Goal: Transaction & Acquisition: Purchase product/service

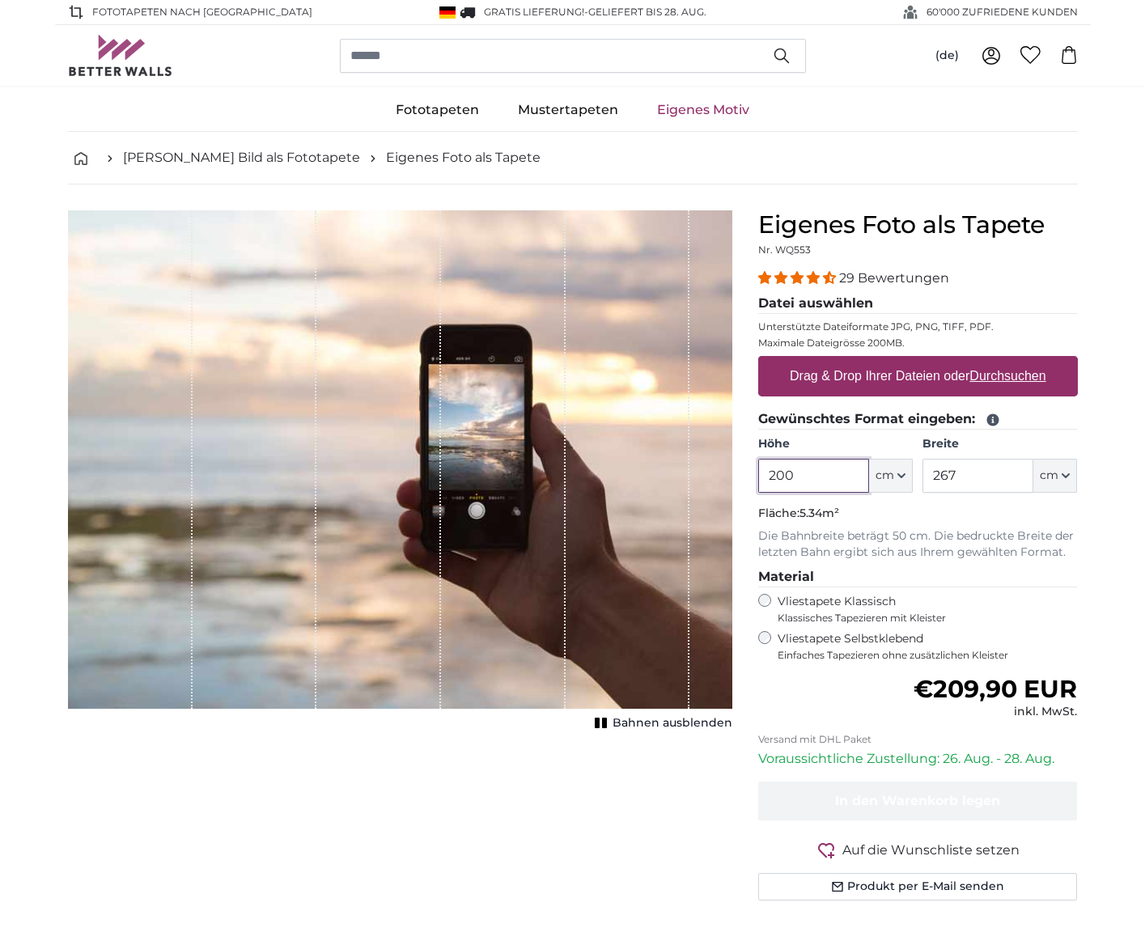
click at [817, 478] on input "200" at bounding box center [813, 476] width 111 height 34
click at [976, 475] on input "267" at bounding box center [978, 476] width 111 height 34
click at [820, 477] on input "240" at bounding box center [813, 476] width 111 height 34
type input "200"
click at [961, 479] on input "267" at bounding box center [978, 476] width 111 height 34
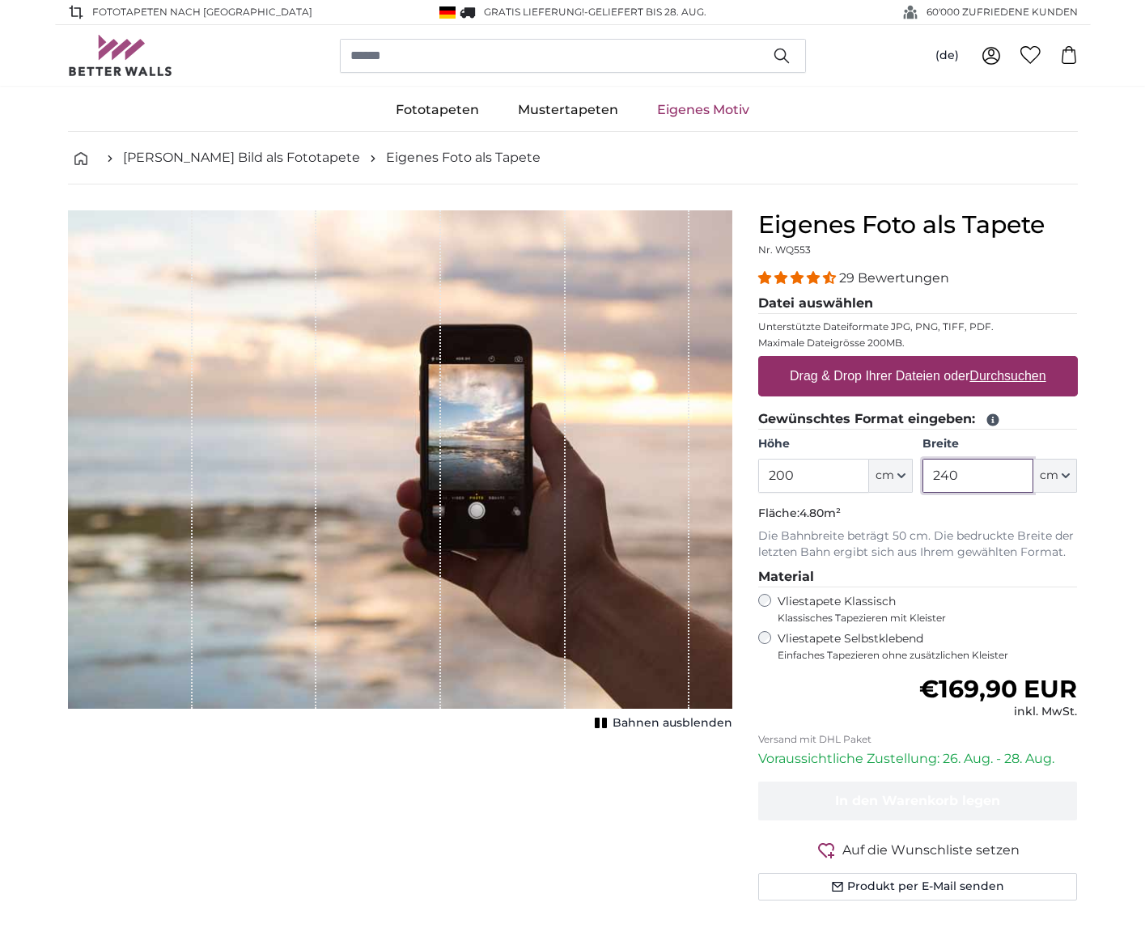
type input "240"
click at [820, 472] on input "200" at bounding box center [813, 476] width 111 height 34
type input "2"
type input "1"
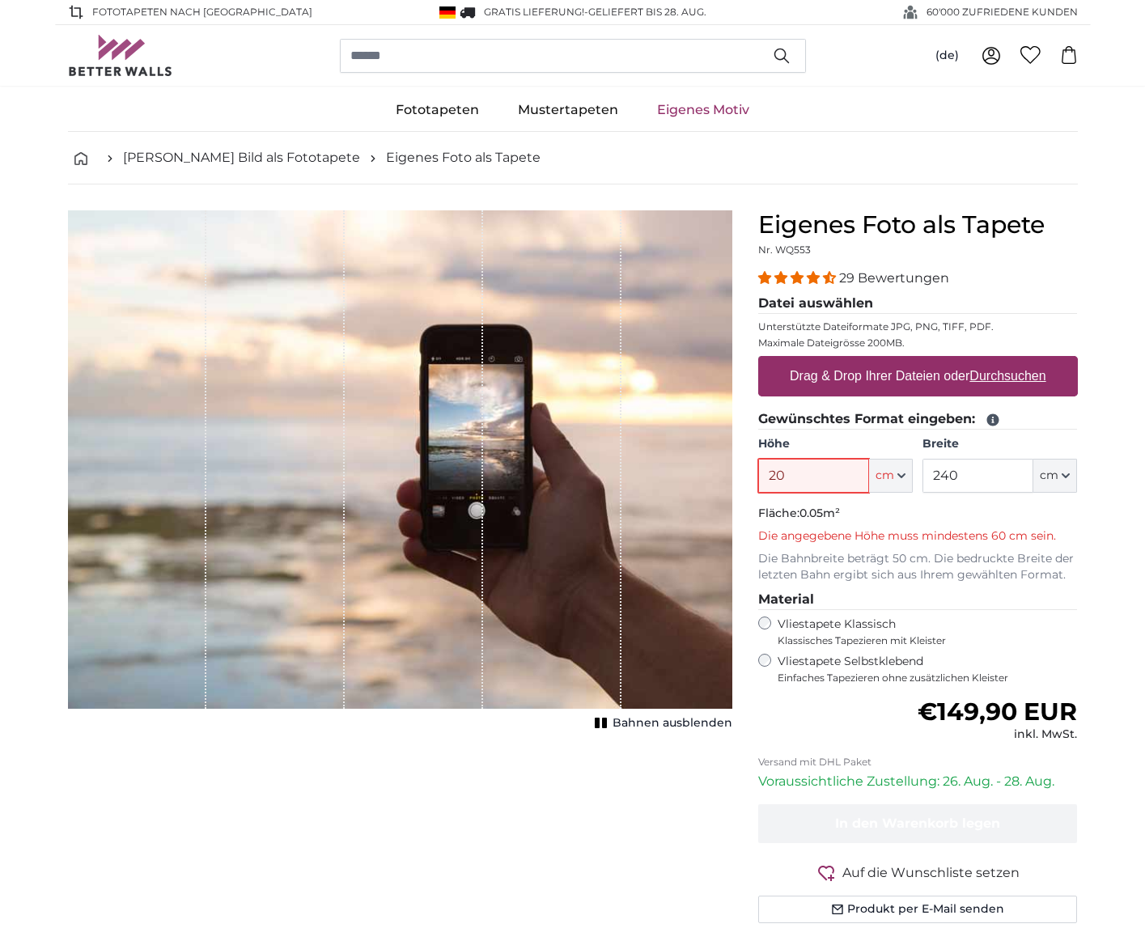
type input "200"
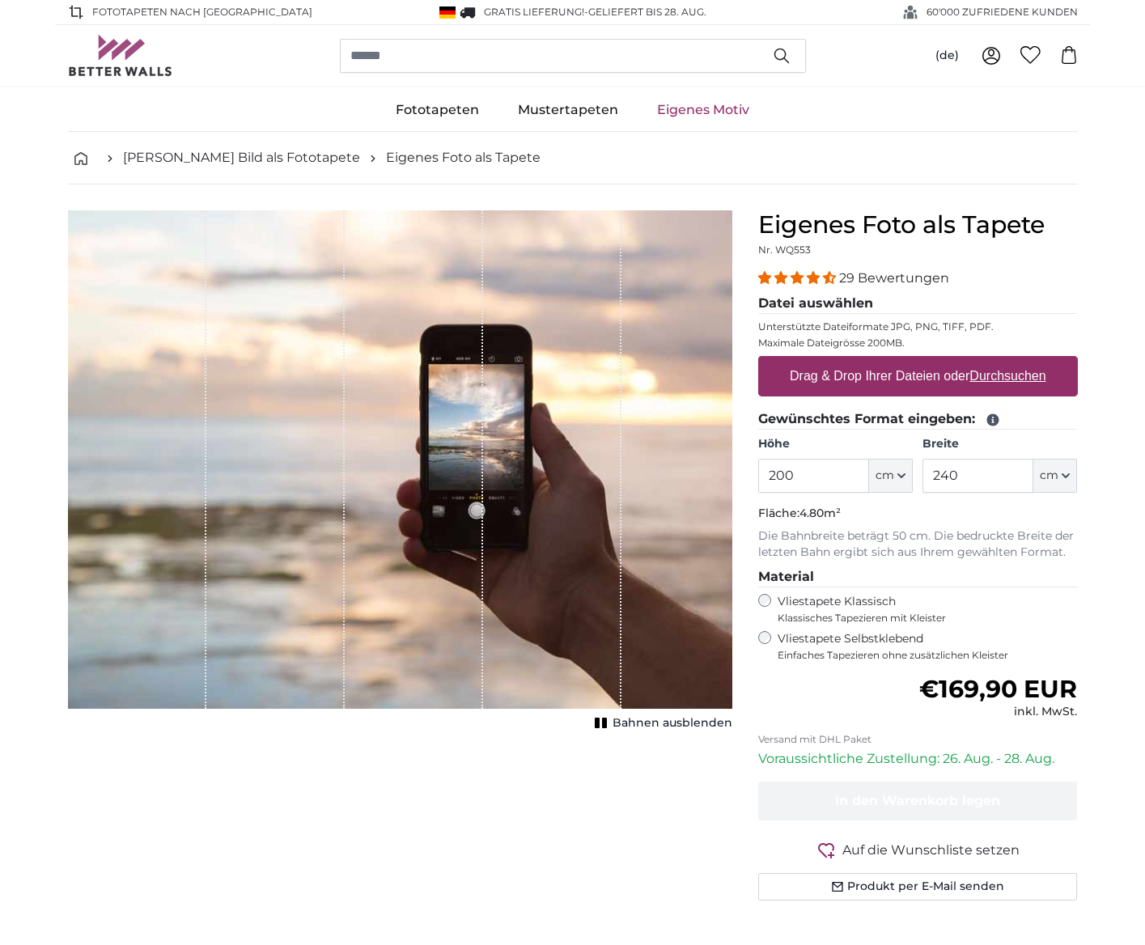
click at [914, 378] on label "Drag & Drop Ihrer Dateien oder Durchsuchen" at bounding box center [917, 376] width 269 height 32
click at [914, 361] on input "Drag & Drop Ihrer Dateien oder Durchsuchen" at bounding box center [918, 358] width 320 height 5
type input "**********"
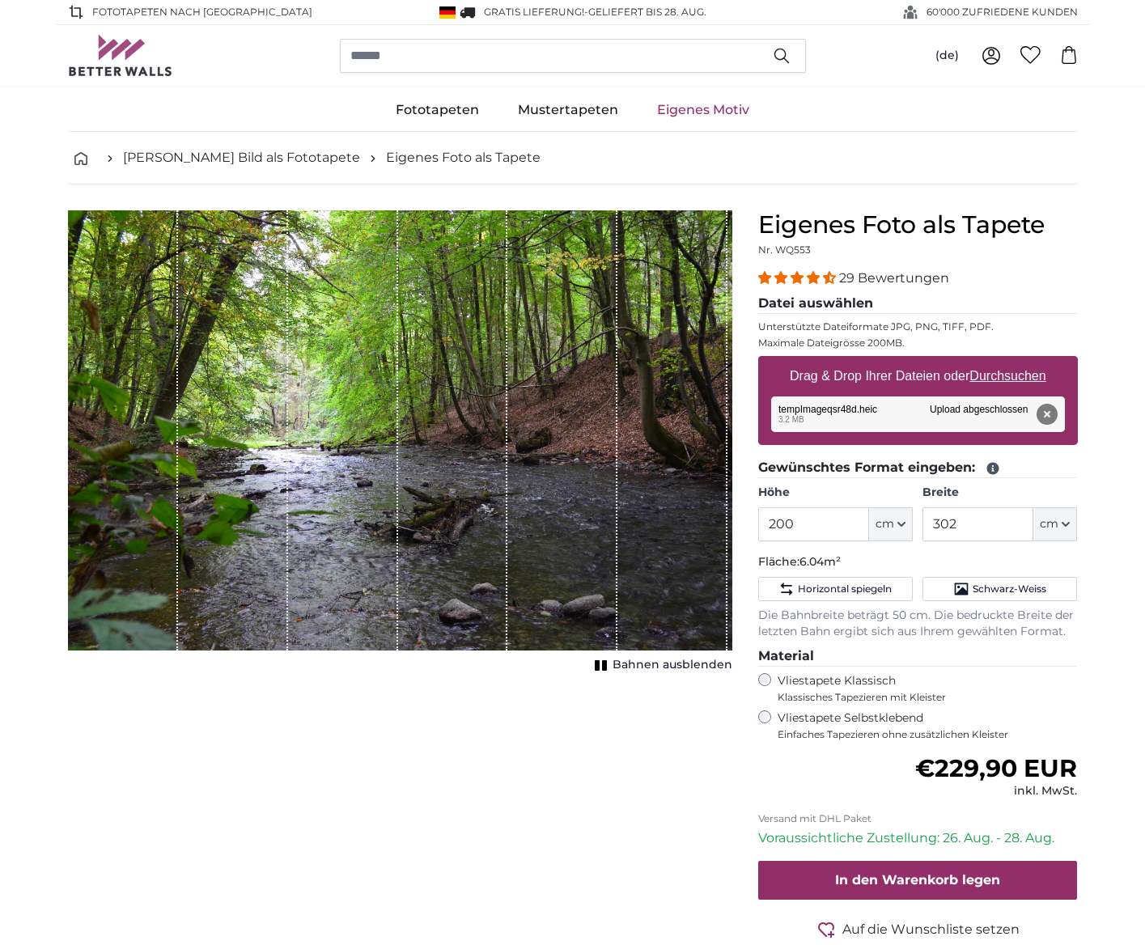
drag, startPoint x: 602, startPoint y: 660, endPoint x: 586, endPoint y: 678, distance: 24.1
click at [600, 660] on rect "1 of 1" at bounding box center [597, 665] width 5 height 11
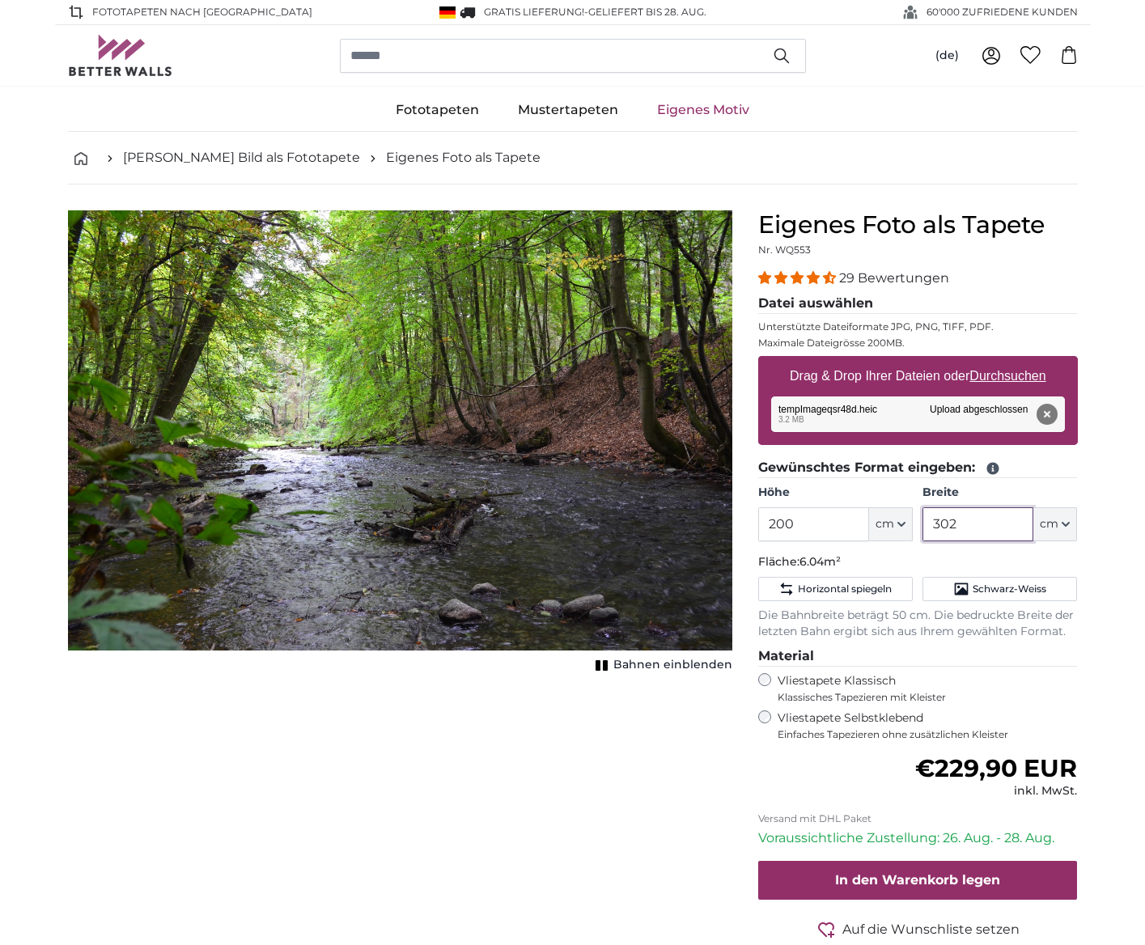
click at [986, 528] on input "302" at bounding box center [978, 524] width 111 height 34
type input "3"
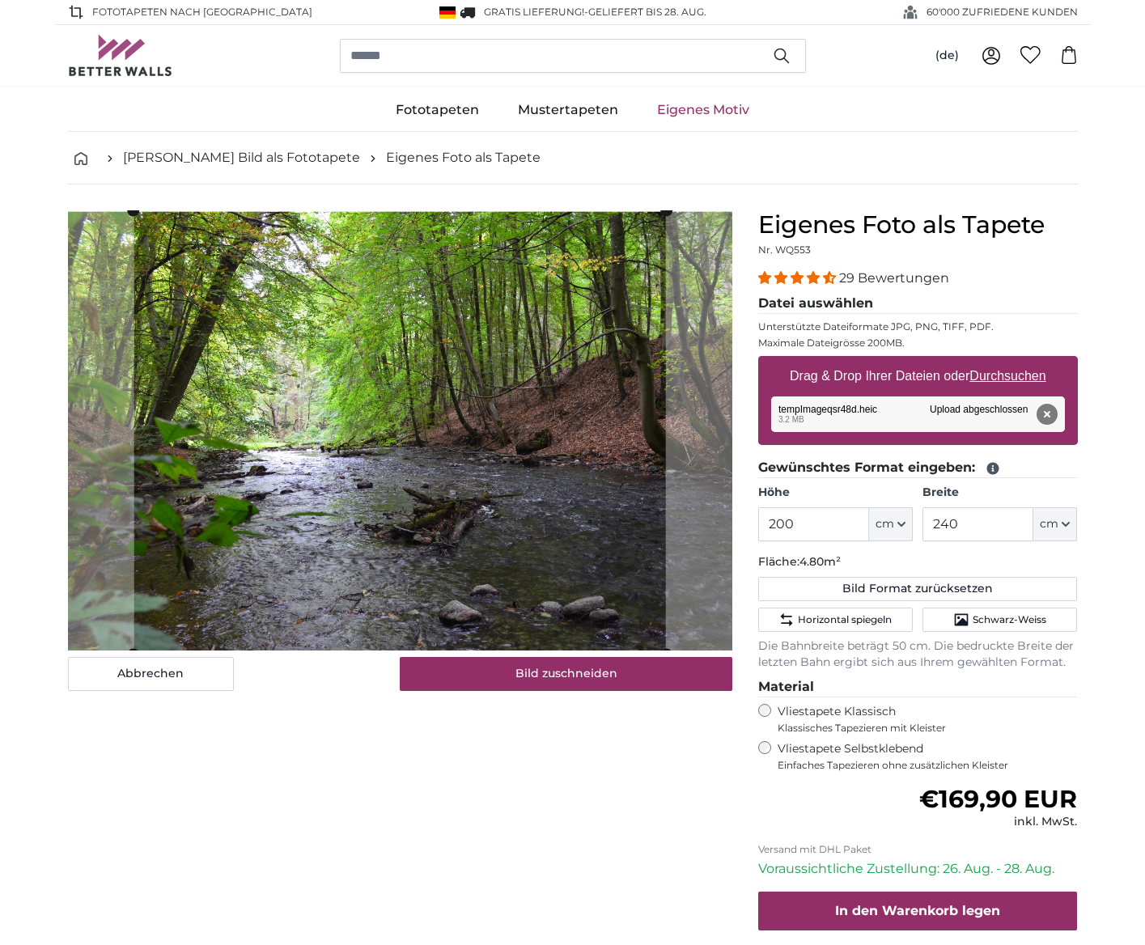
click at [977, 521] on input "240" at bounding box center [978, 524] width 111 height 34
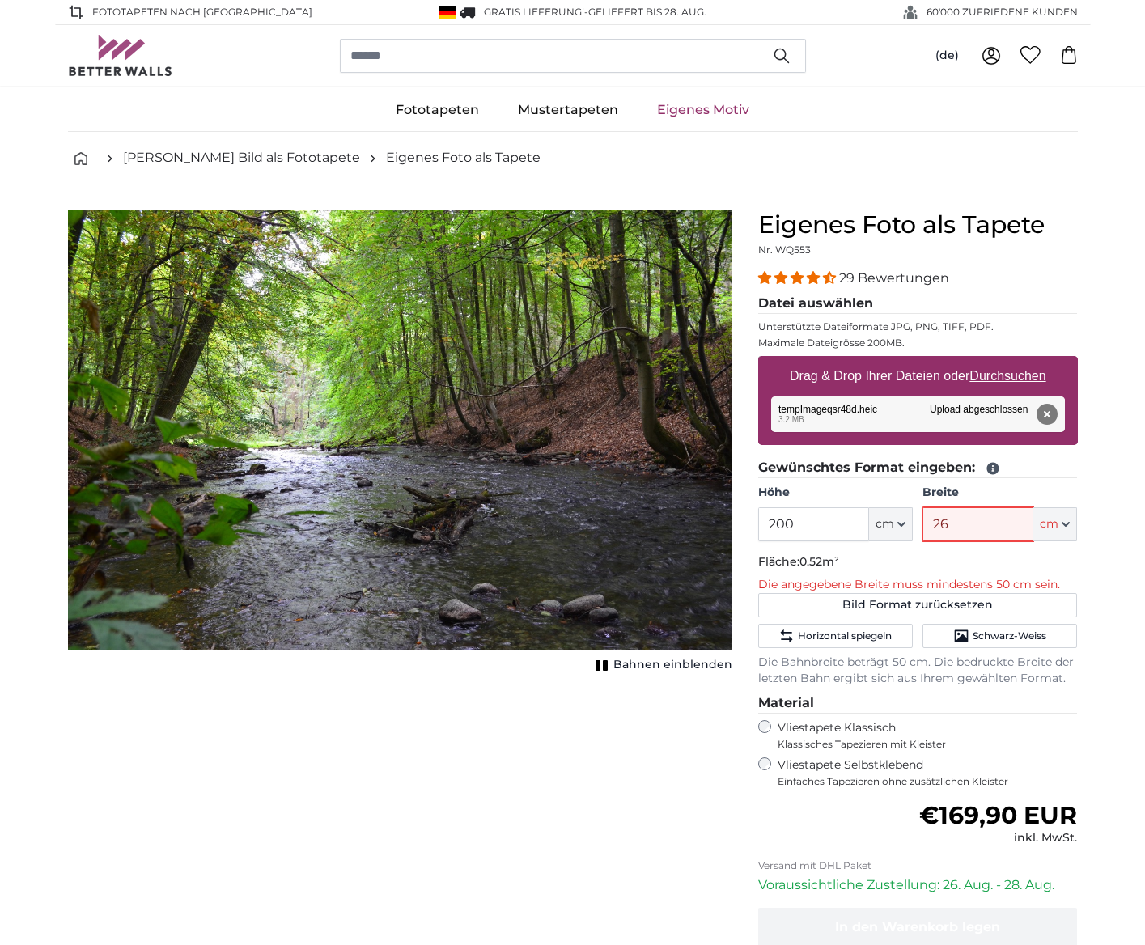
type input "260"
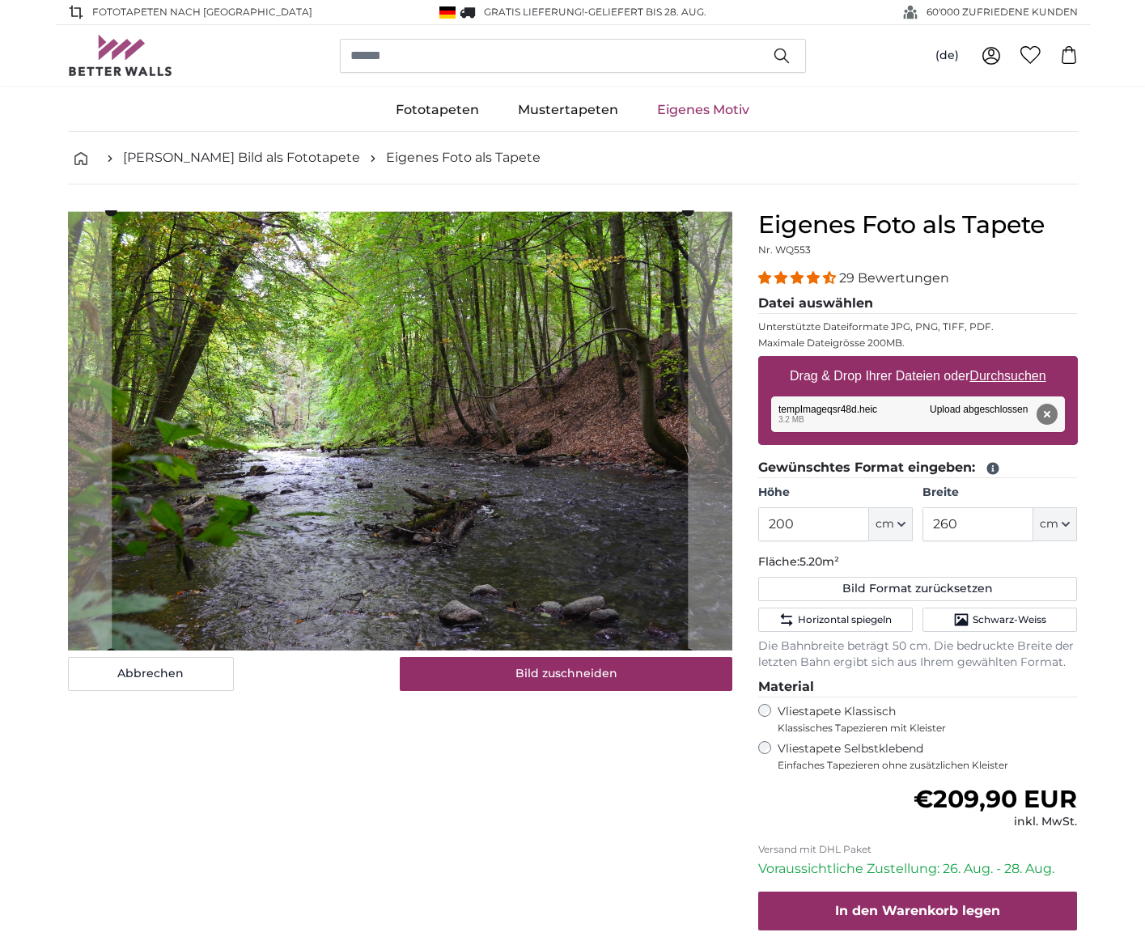
click at [980, 518] on input "260" at bounding box center [978, 524] width 111 height 34
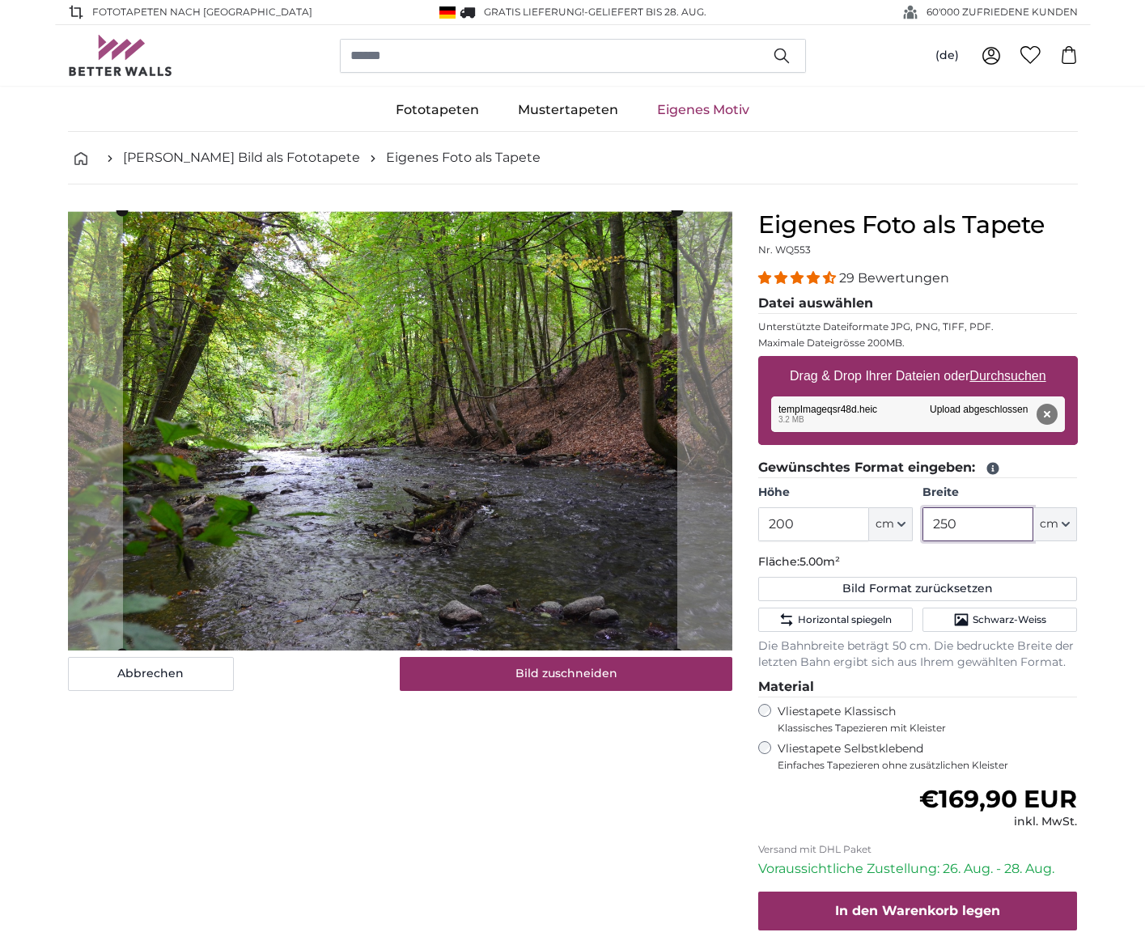
type input "250"
click at [1012, 375] on u "Durchsuchen" at bounding box center [1007, 376] width 76 height 14
click at [1012, 361] on input "Drag & Drop Ihrer Dateien oder Durchsuchen" at bounding box center [918, 358] width 320 height 5
type input "**********"
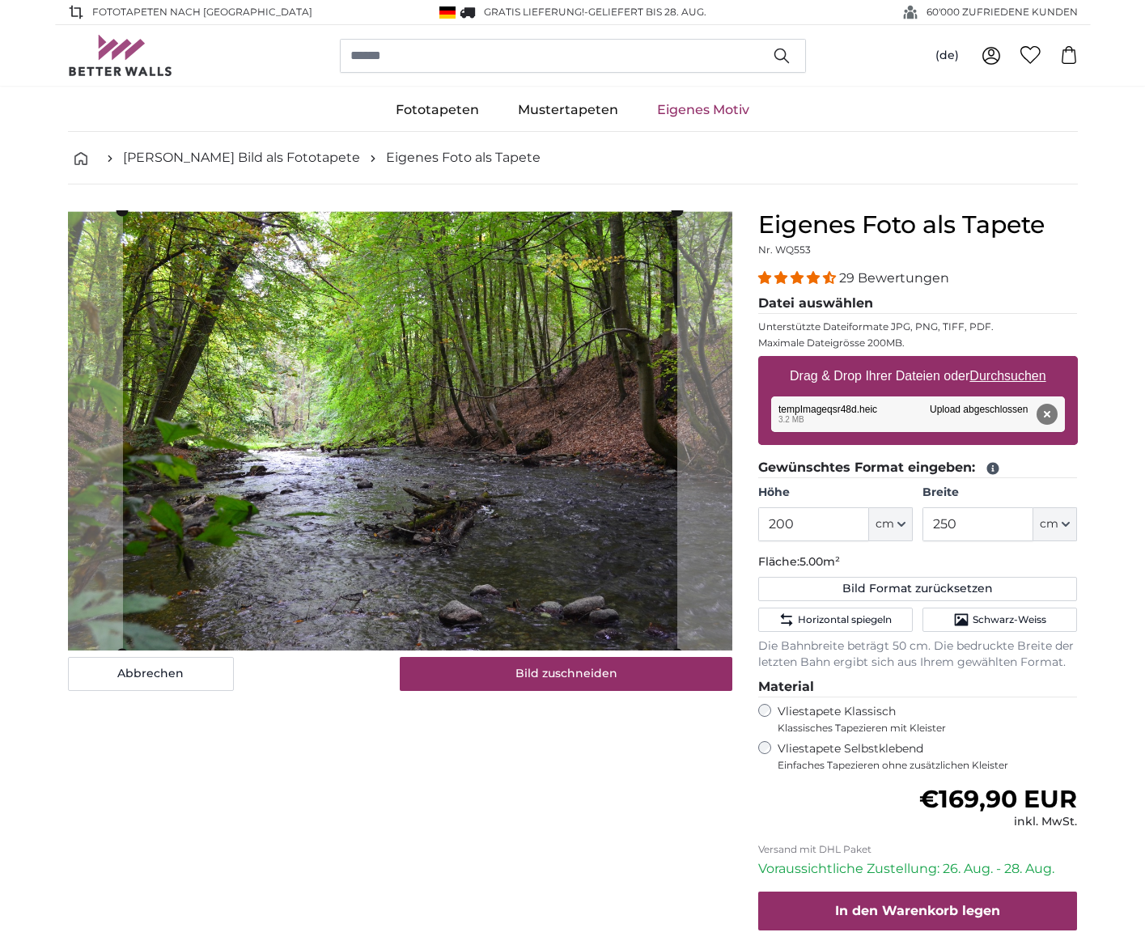
click at [819, 415] on div "Entfernen Nochmal versuchen Entfernen Hochladen Abbrechen Nochmal versuchen Ent…" at bounding box center [918, 415] width 294 height 36
click at [1045, 409] on button "Entfernen" at bounding box center [1046, 414] width 21 height 21
type input "302"
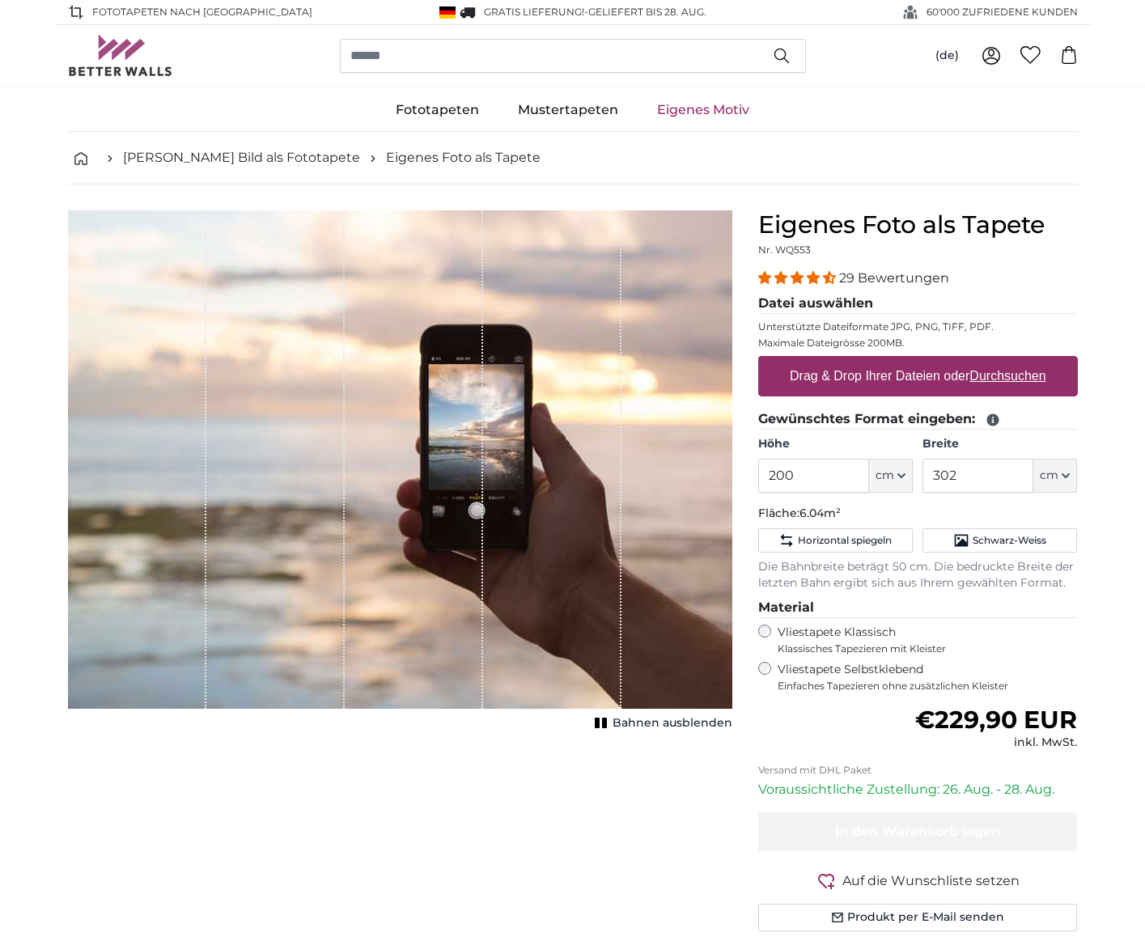
click at [1009, 375] on u "Durchsuchen" at bounding box center [1007, 376] width 76 height 14
click at [1009, 361] on input "Drag & Drop Ihrer Dateien oder Durchsuchen" at bounding box center [918, 358] width 320 height 5
type input "**********"
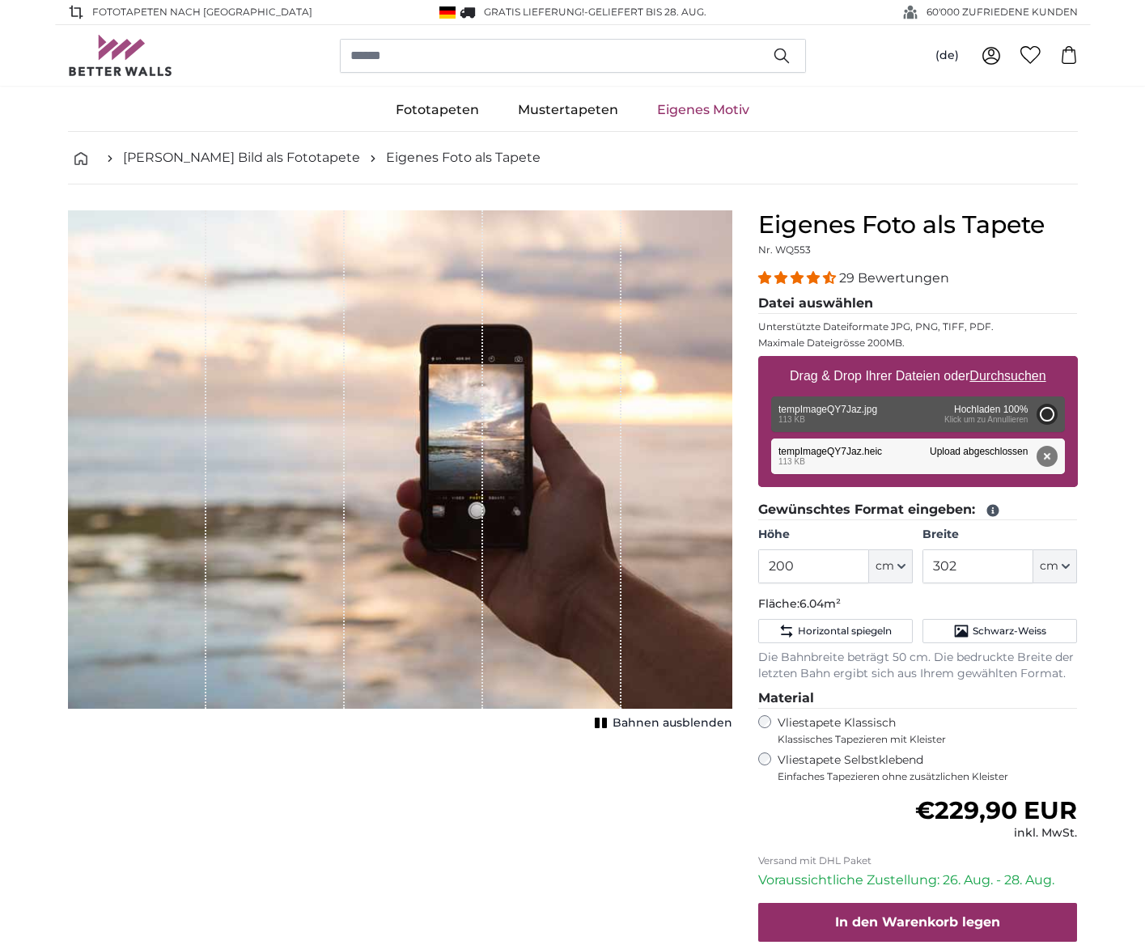
type input "66"
type input "99"
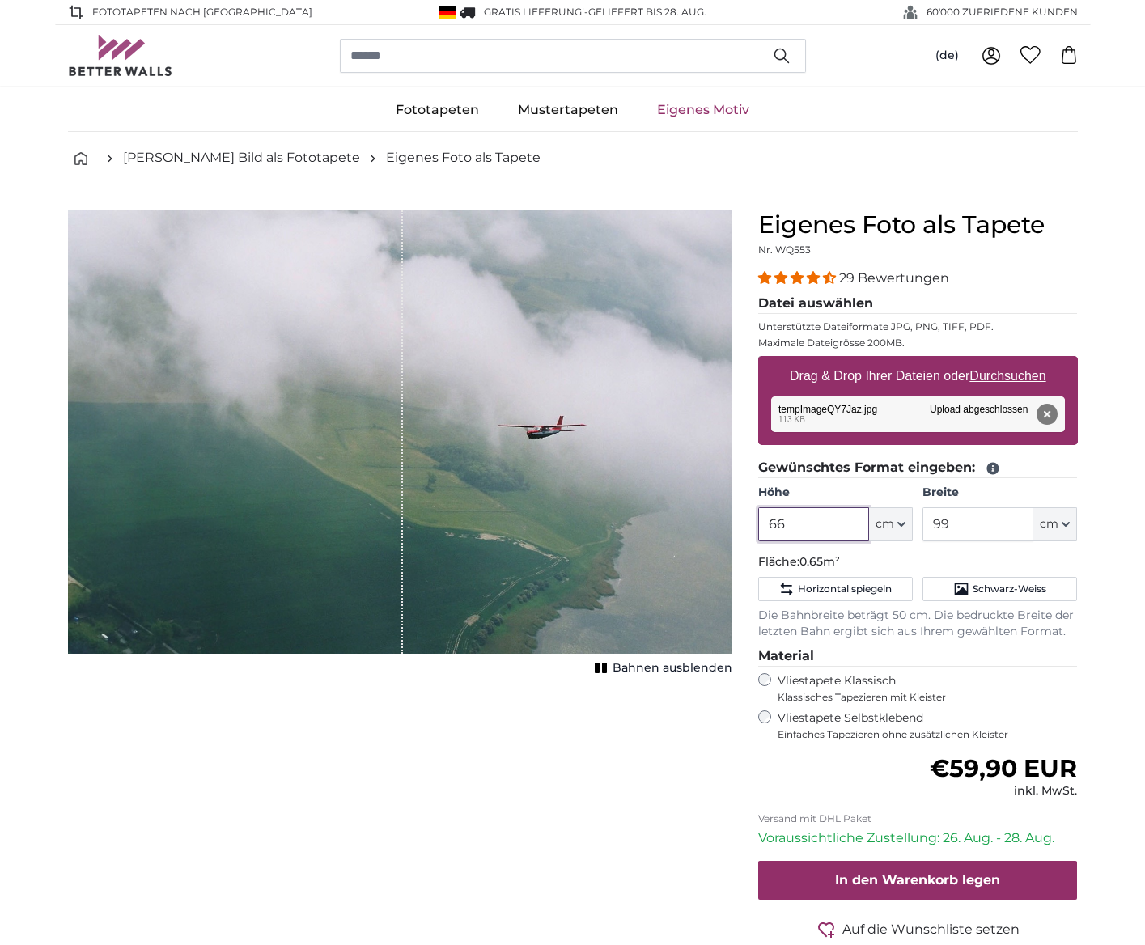
click at [798, 528] on input "66" at bounding box center [813, 524] width 111 height 34
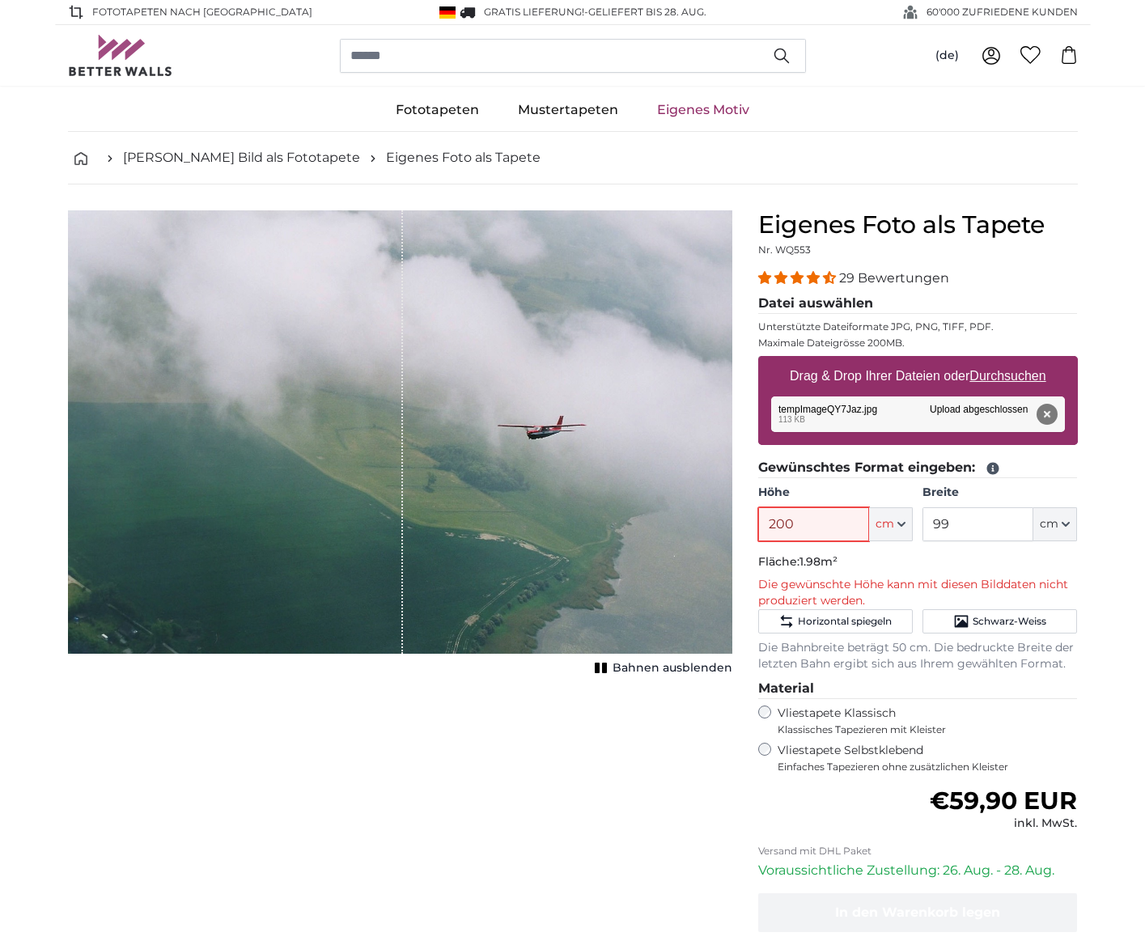
type input "200"
click at [953, 519] on input "99" at bounding box center [978, 524] width 111 height 34
type input "9"
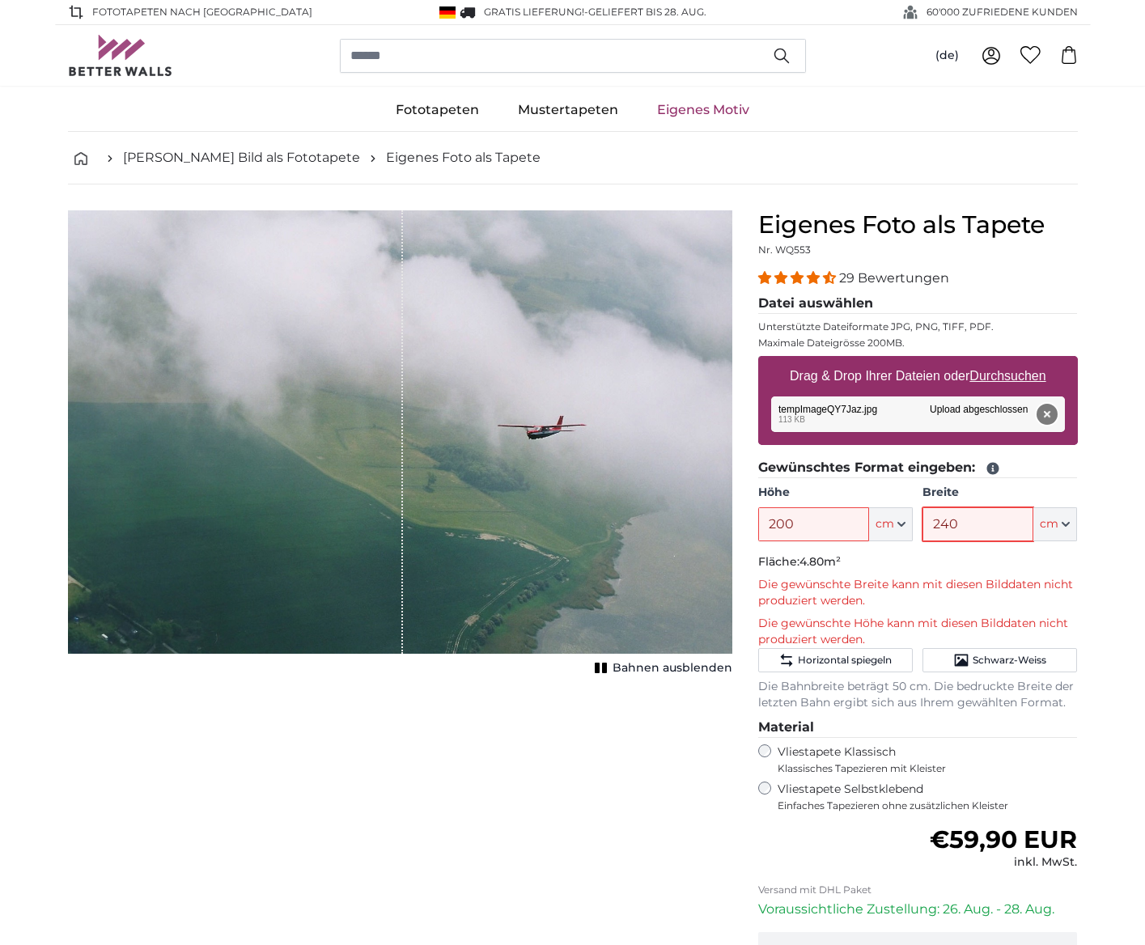
type input "240"
click at [1042, 411] on button "Entfernen" at bounding box center [1046, 414] width 21 height 21
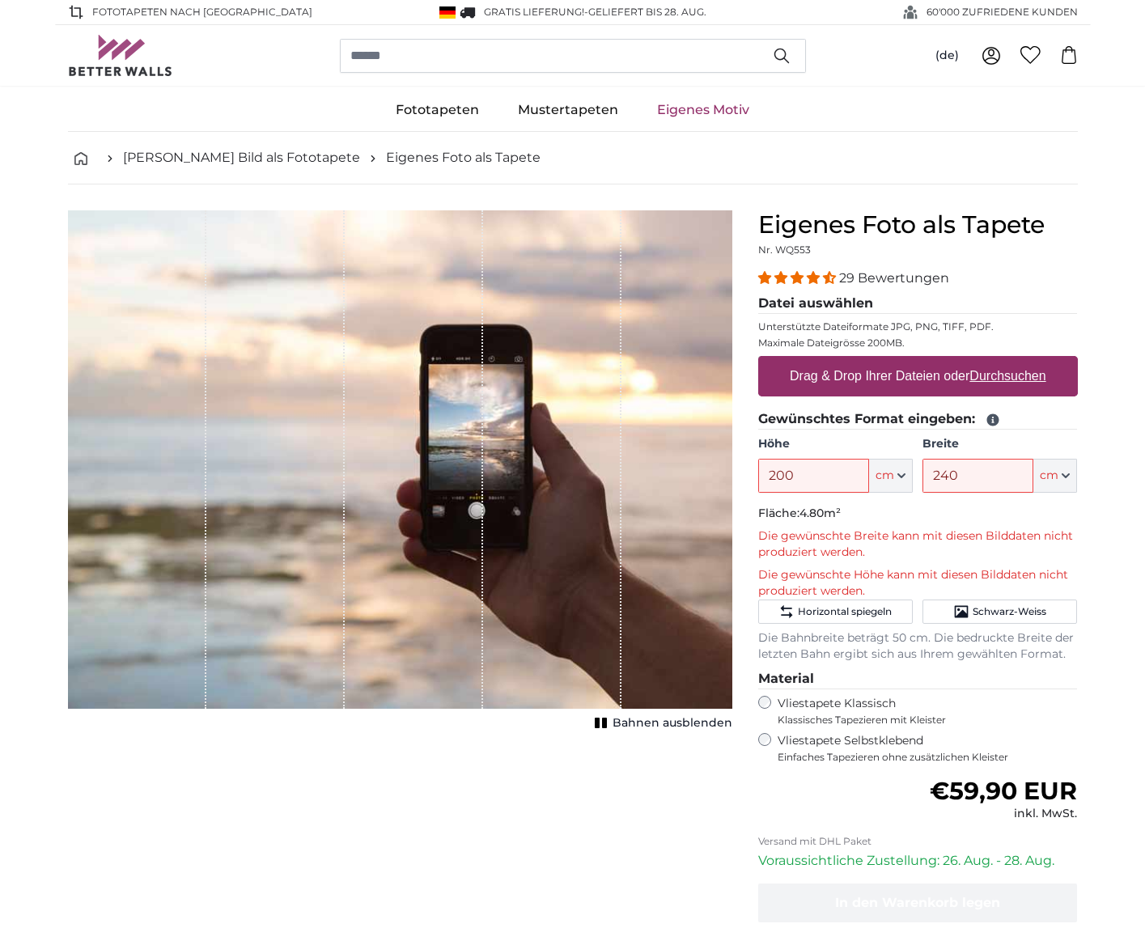
click at [901, 378] on label "Drag & Drop Ihrer Dateien oder Durchsuchen" at bounding box center [917, 376] width 269 height 32
click at [901, 361] on input "Drag & Drop Ihrer Dateien oder Durchsuchen" at bounding box center [918, 358] width 320 height 5
type input "**********"
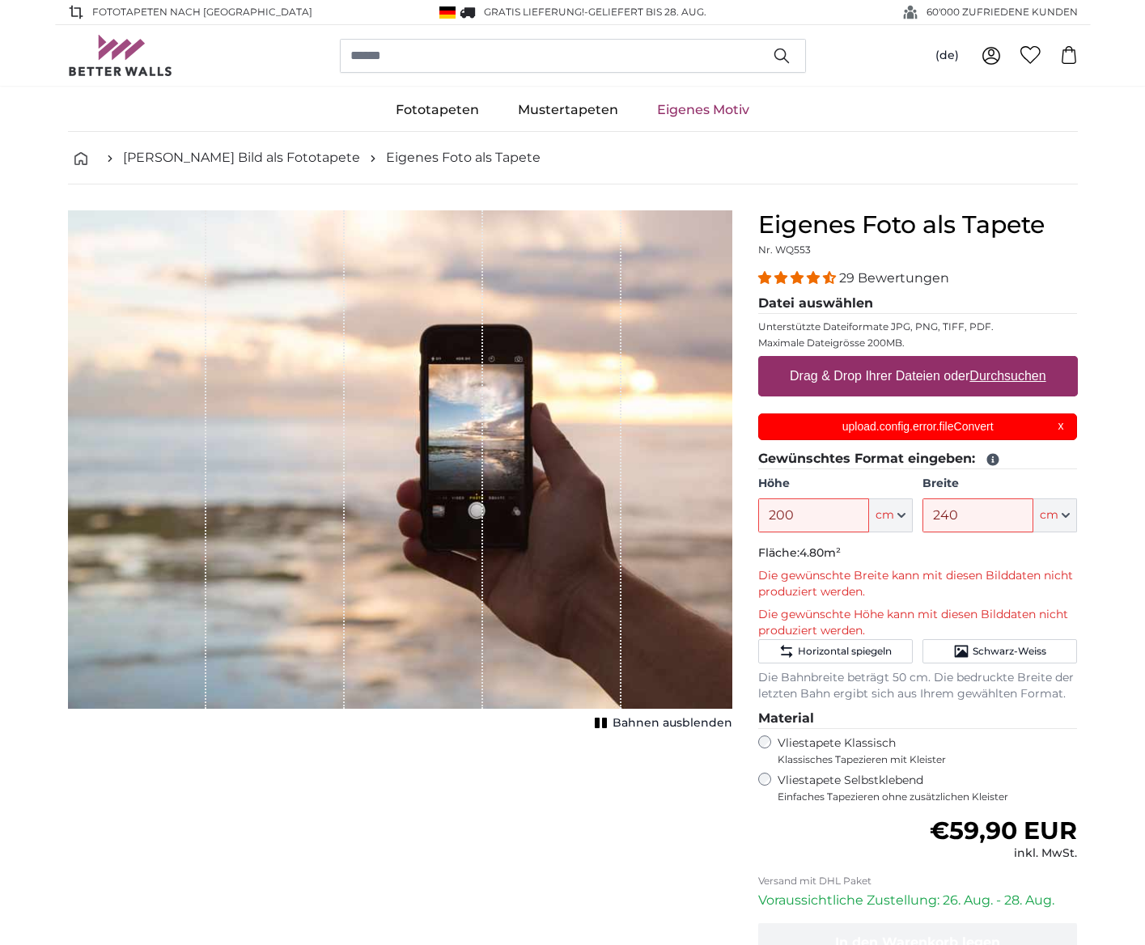
click at [1062, 427] on div "upload.config.error.fileConvert X" at bounding box center [918, 427] width 320 height 27
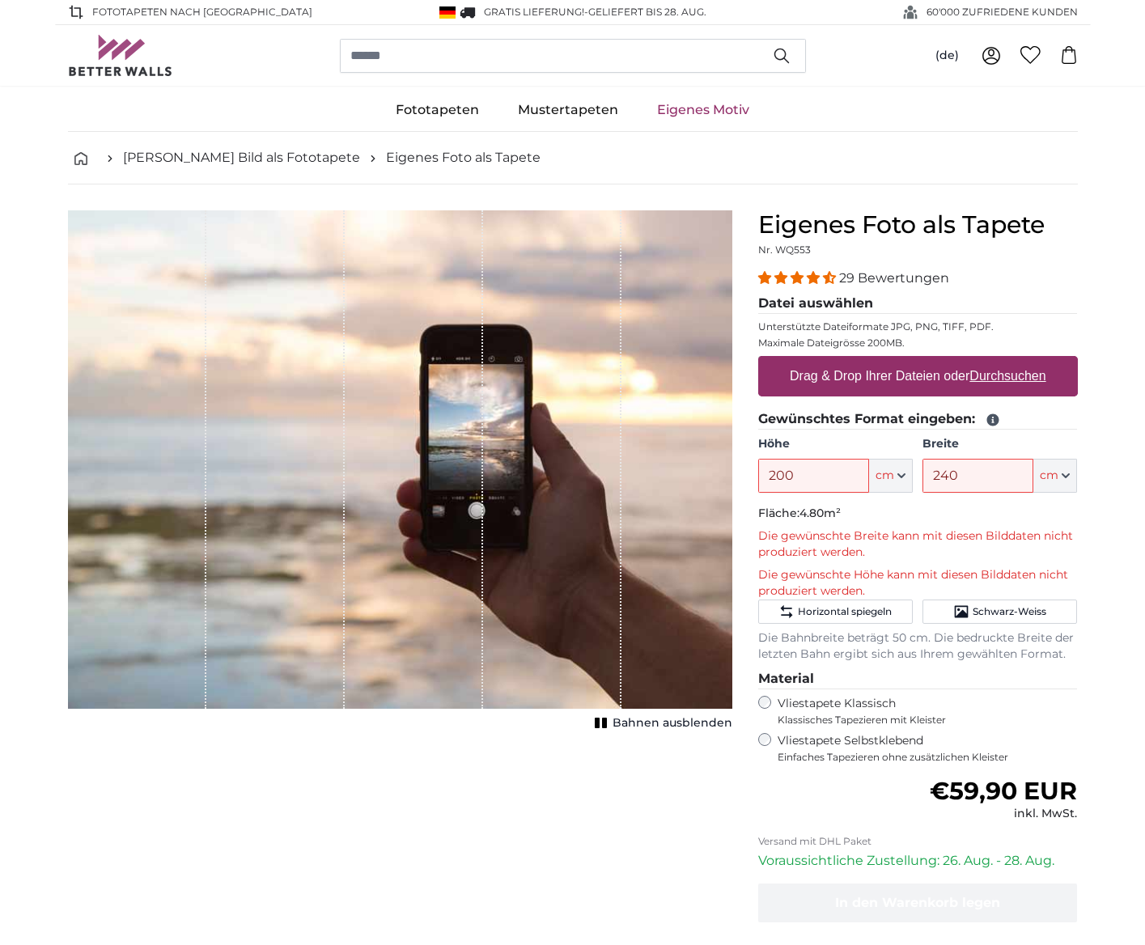
click at [1025, 380] on u "Durchsuchen" at bounding box center [1007, 376] width 76 height 14
click at [1025, 361] on input "Drag & Drop Ihrer Dateien oder Durchsuchen" at bounding box center [918, 358] width 320 height 5
type input "**********"
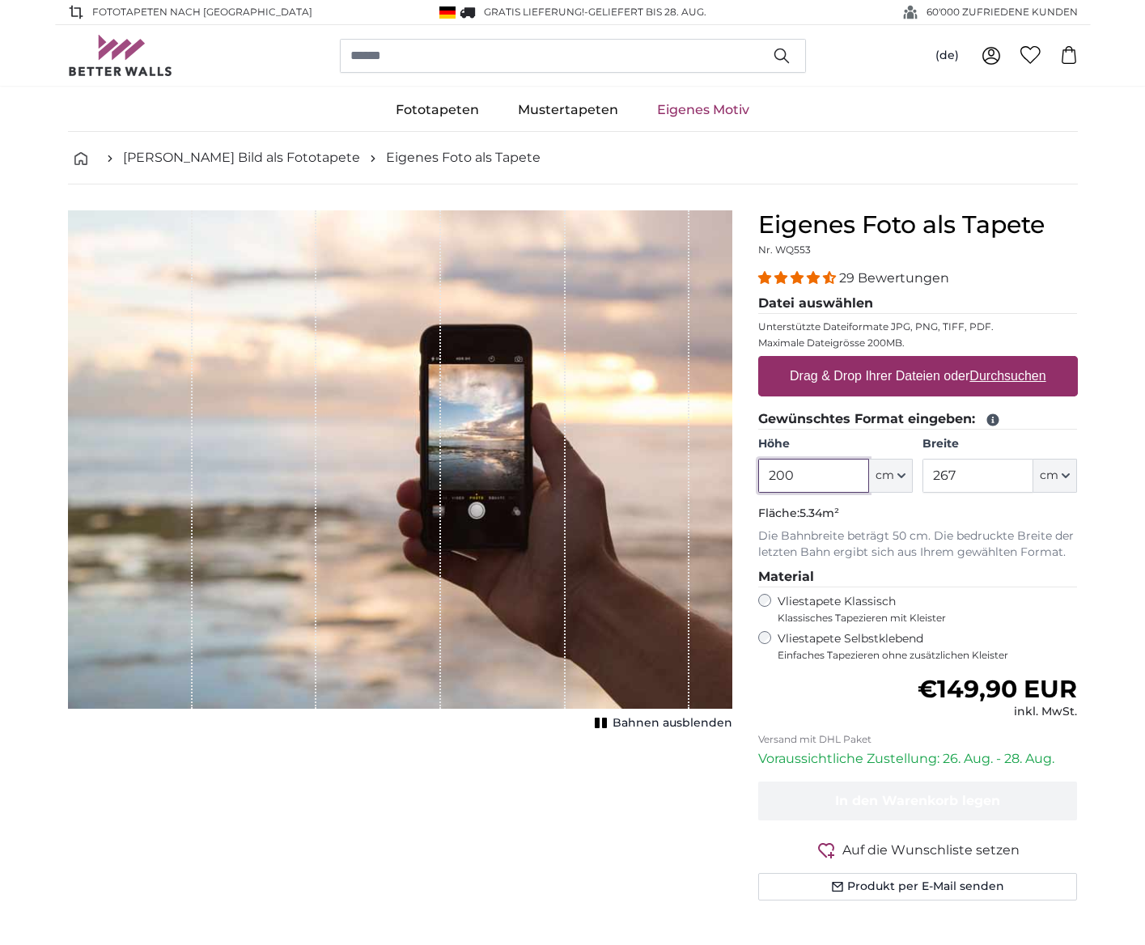
scroll to position [5, 0]
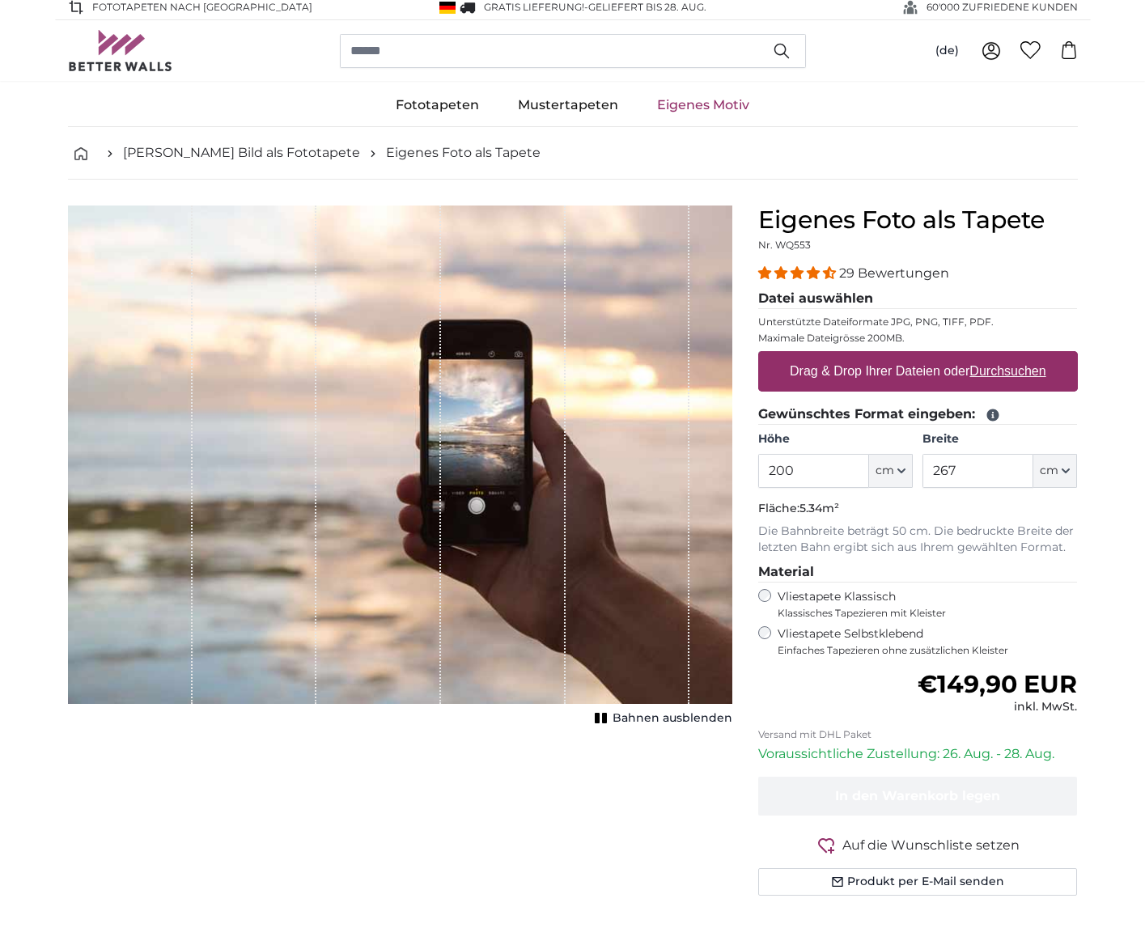
click at [995, 371] on u "Durchsuchen" at bounding box center [1007, 371] width 76 height 14
click at [995, 356] on input "Drag & Drop Ihrer Dateien oder Durchsuchen" at bounding box center [918, 353] width 320 height 5
type input "**********"
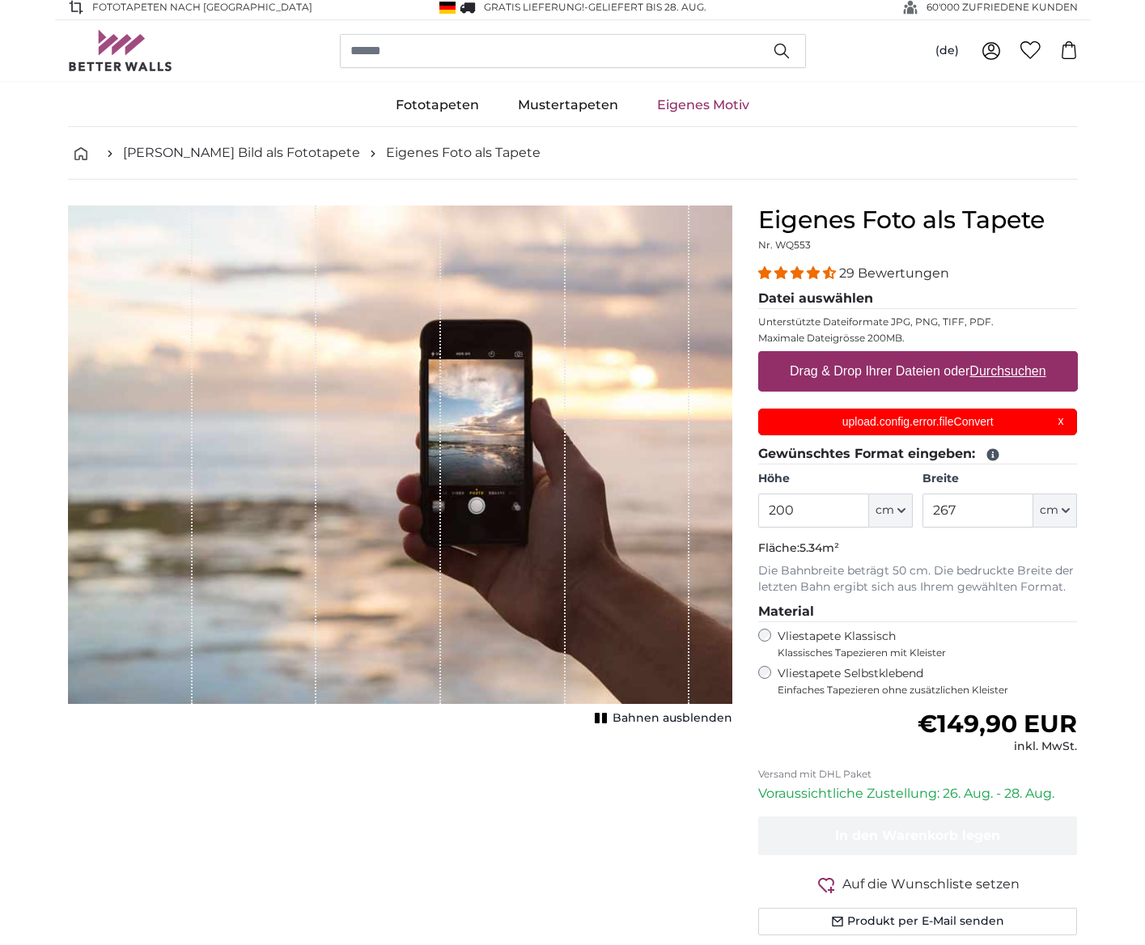
scroll to position [6, 0]
